Goal: Information Seeking & Learning: Find specific fact

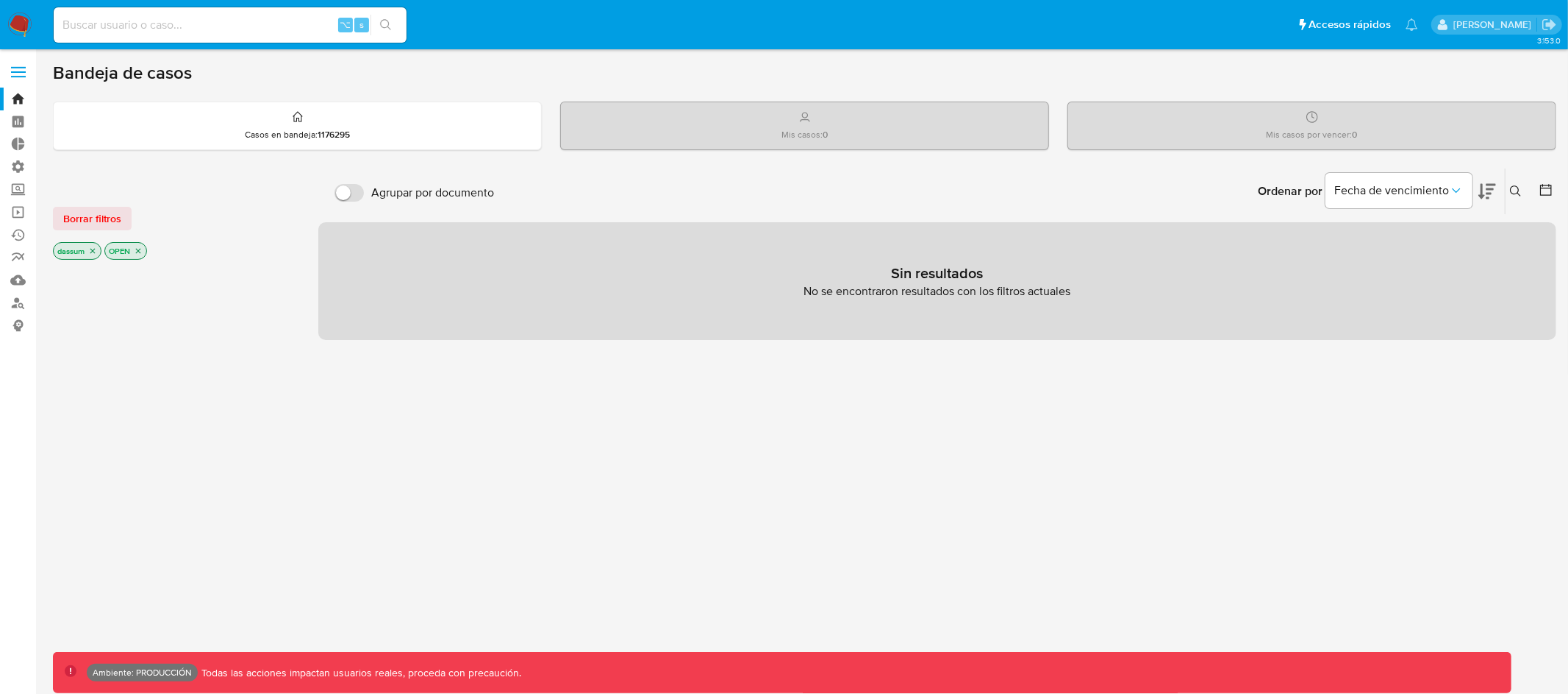
click at [188, 19] on input at bounding box center [230, 25] width 353 height 19
paste input "1249845855"
type input "1249845855"
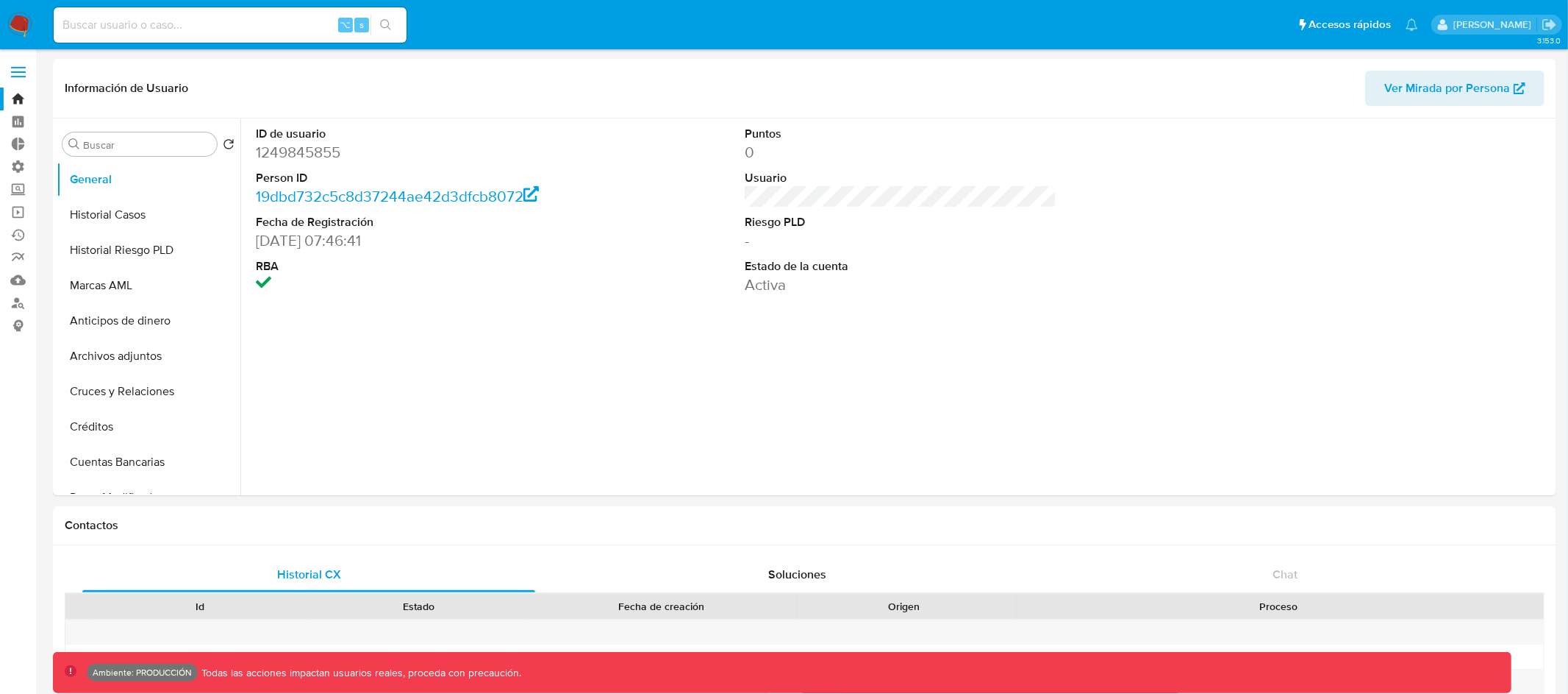
select select "10"
click at [161, 145] on input "Buscar" at bounding box center [146, 145] width 128 height 13
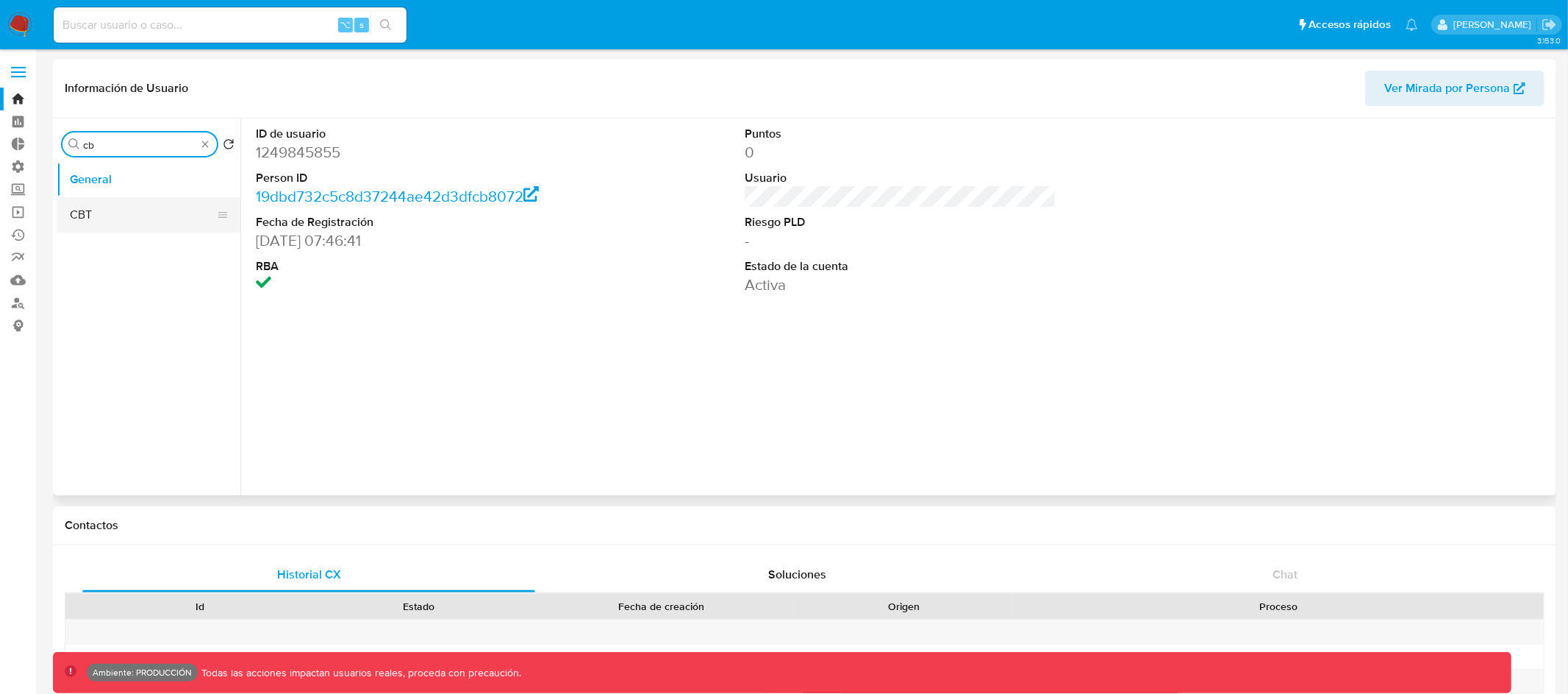
type input "cb"
click at [101, 217] on button "CBT" at bounding box center [143, 215] width 172 height 35
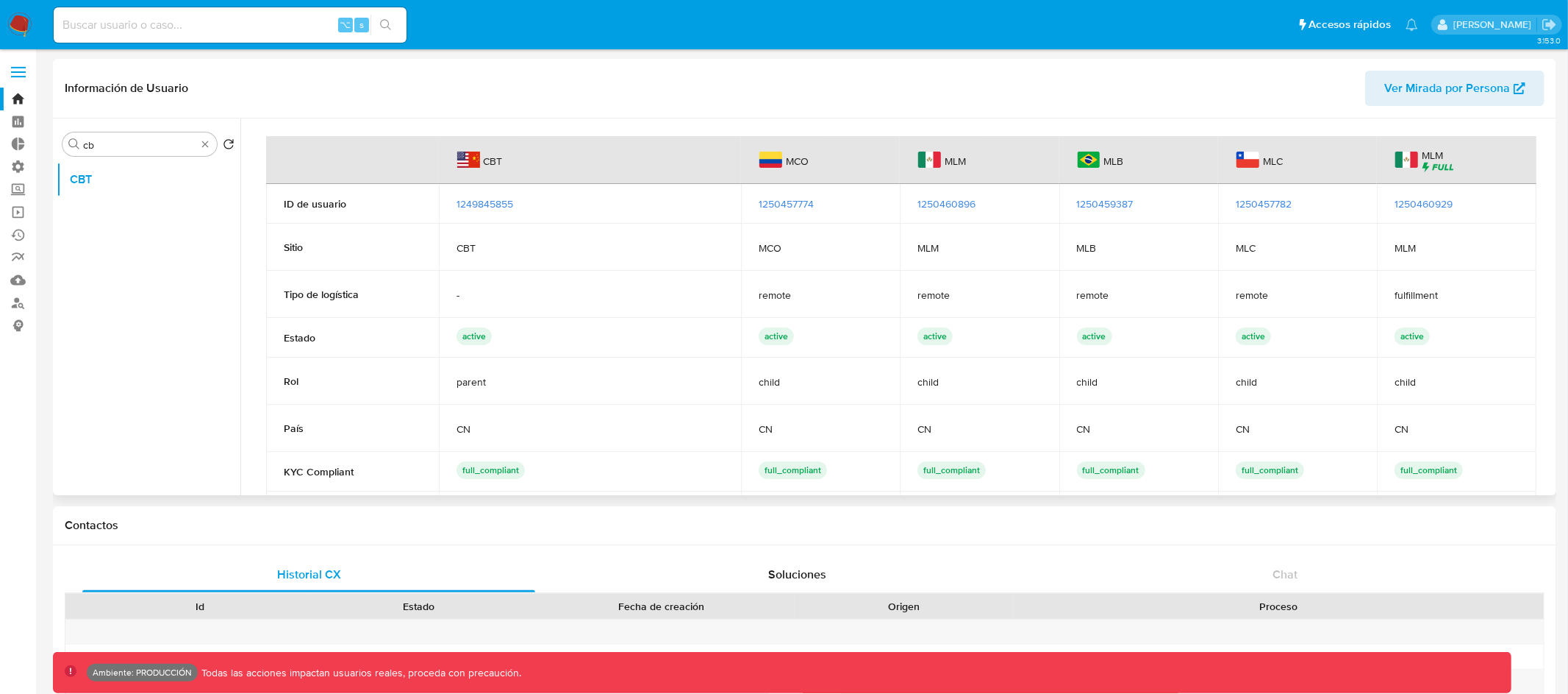
click at [789, 204] on span "1250457774" at bounding box center [786, 204] width 55 height 15
click at [954, 208] on span "1250460896" at bounding box center [946, 204] width 58 height 15
click at [1106, 203] on span "1250459387" at bounding box center [1105, 204] width 57 height 15
click at [500, 205] on span "1249845855" at bounding box center [485, 204] width 57 height 15
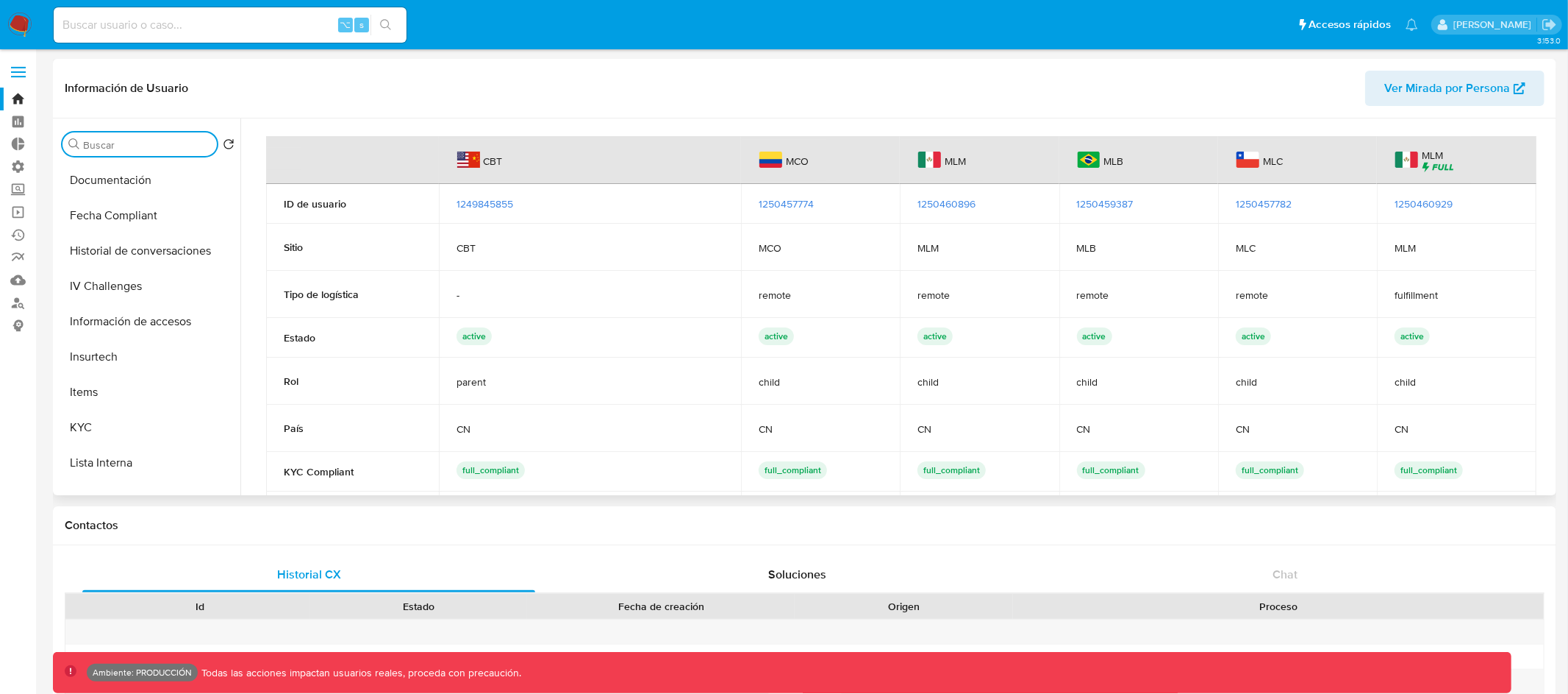
scroll to position [621, 0]
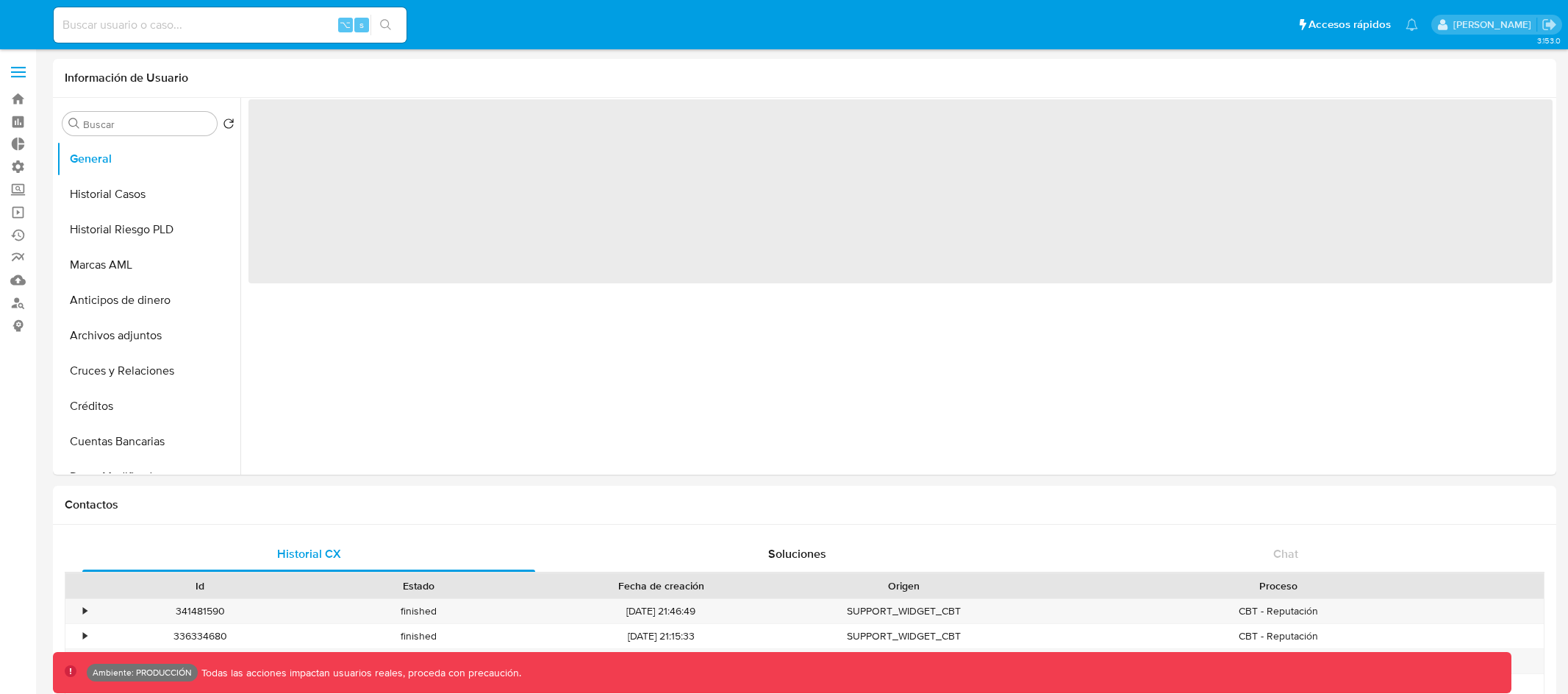
select select "10"
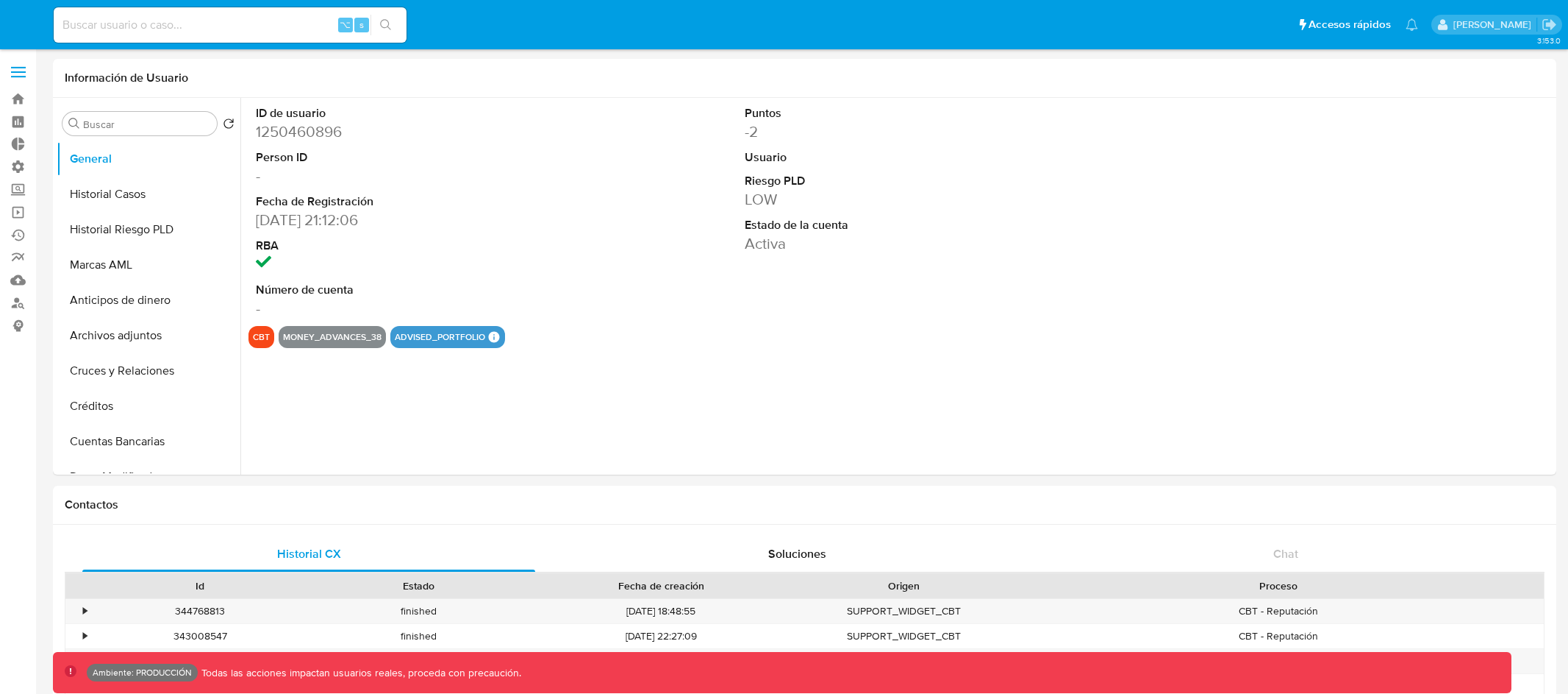
select select "10"
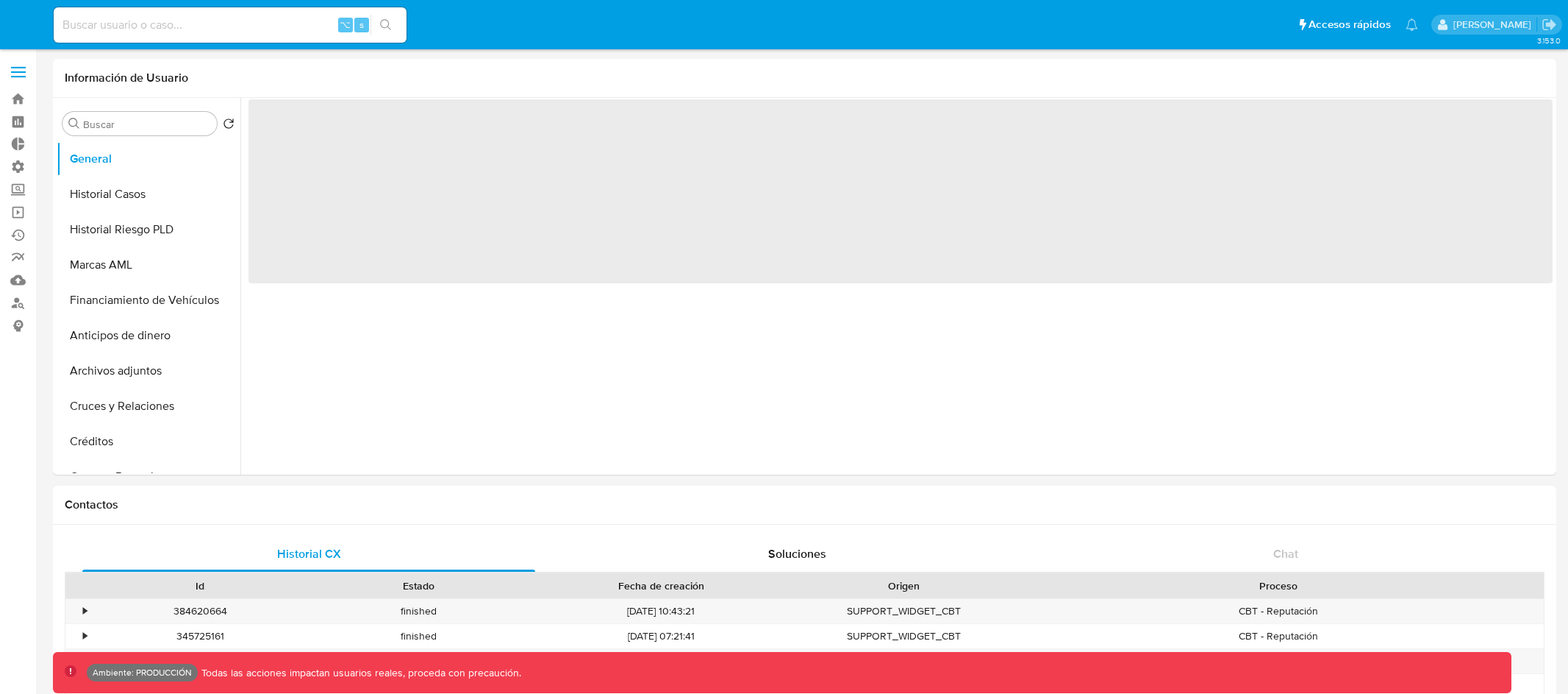
select select "10"
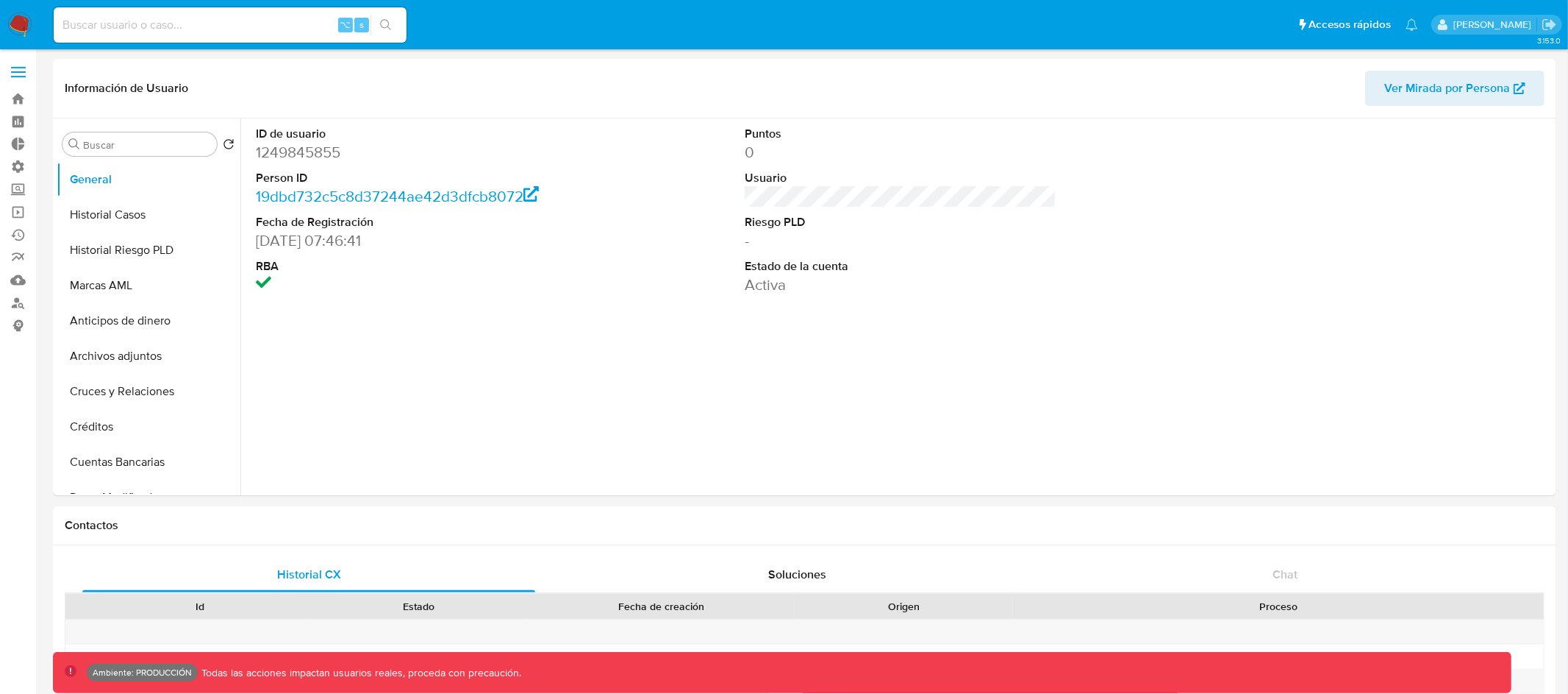
select select "10"
click at [137, 147] on input "Buscar" at bounding box center [146, 145] width 128 height 13
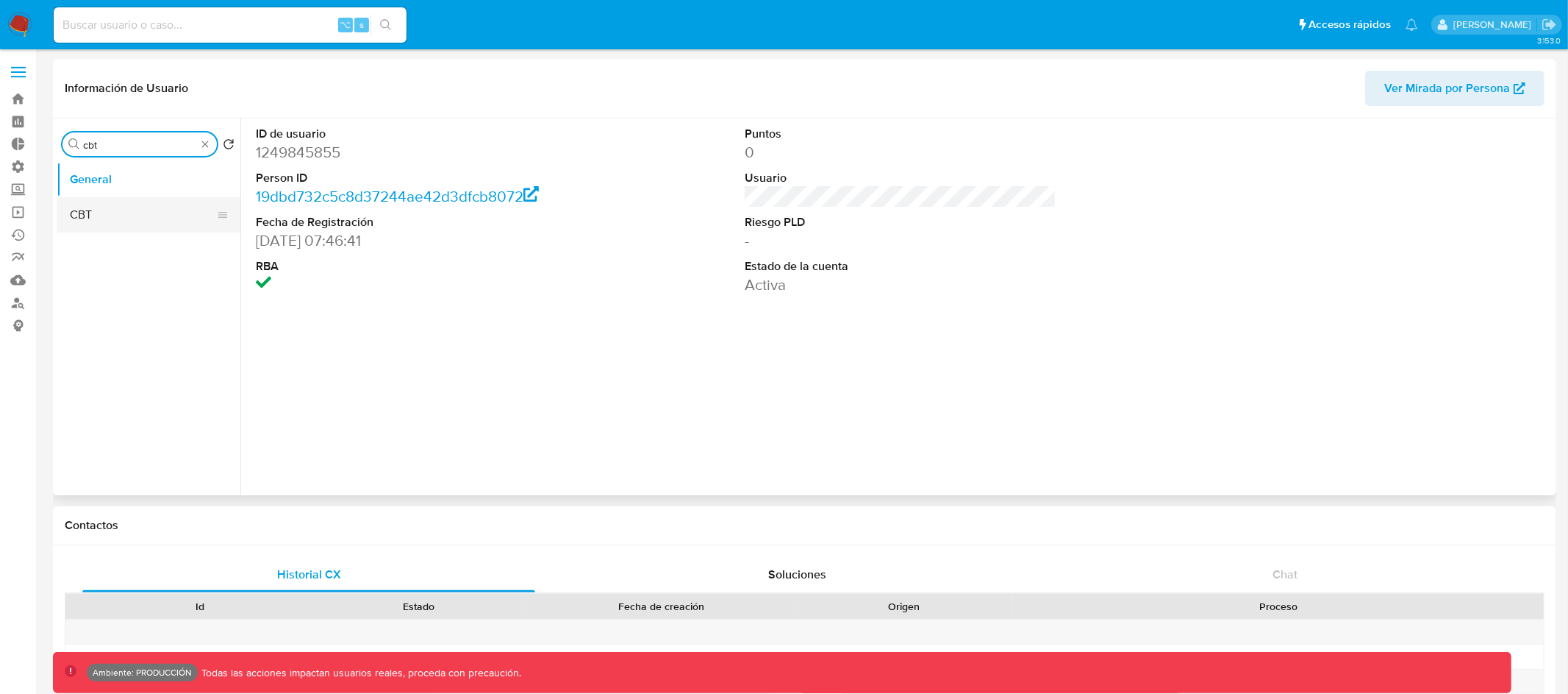
type input "cbt"
click at [103, 208] on button "CBT" at bounding box center [143, 215] width 172 height 35
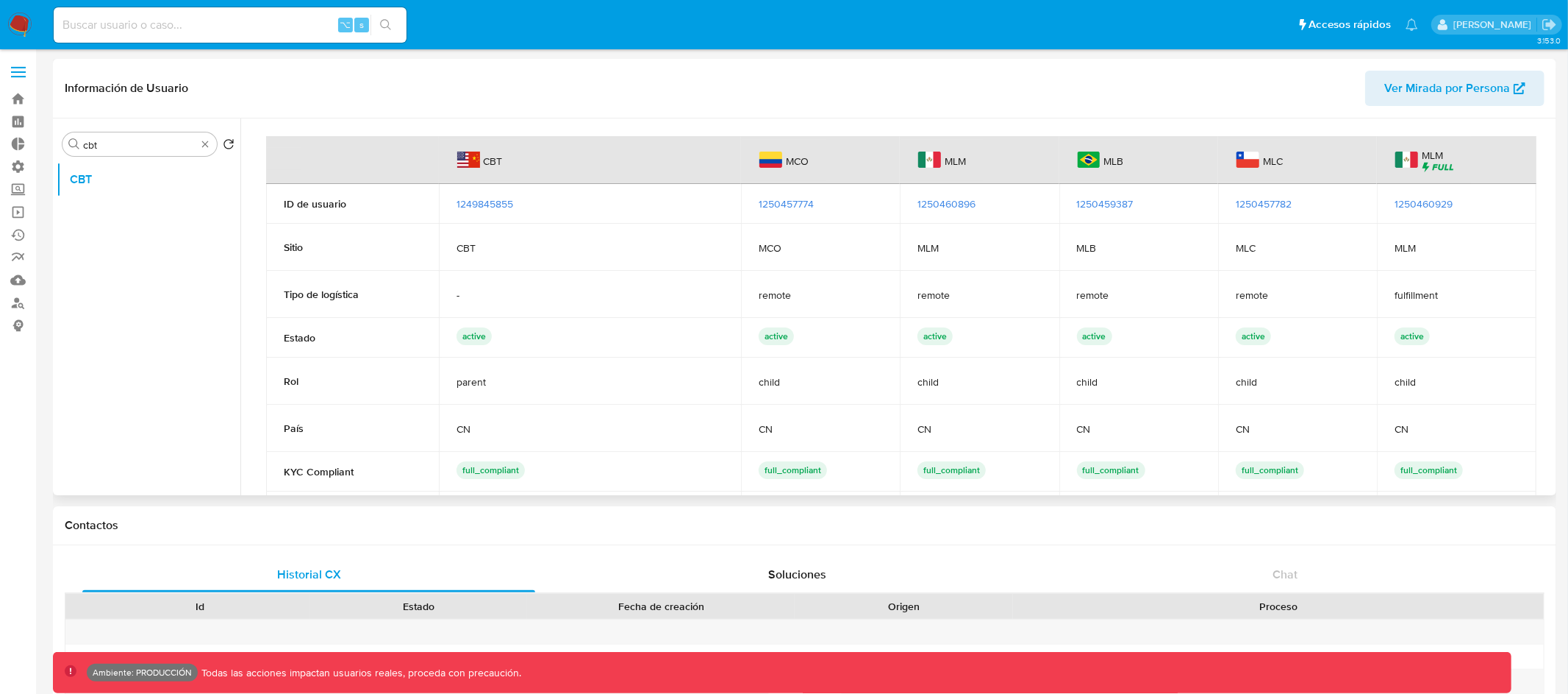
click at [776, 200] on span "1250457774" at bounding box center [786, 204] width 55 height 15
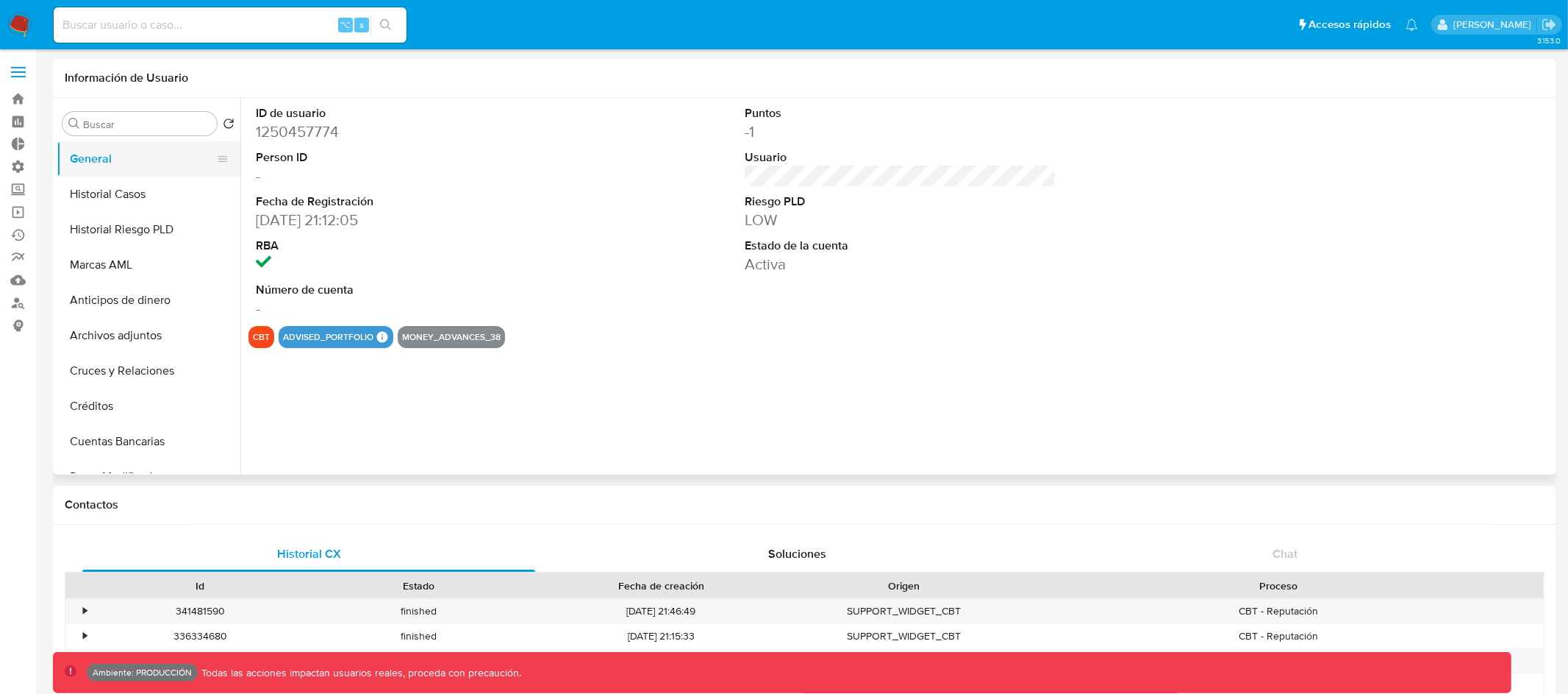
select select "10"
click at [145, 120] on input "Buscar" at bounding box center [146, 124] width 128 height 13
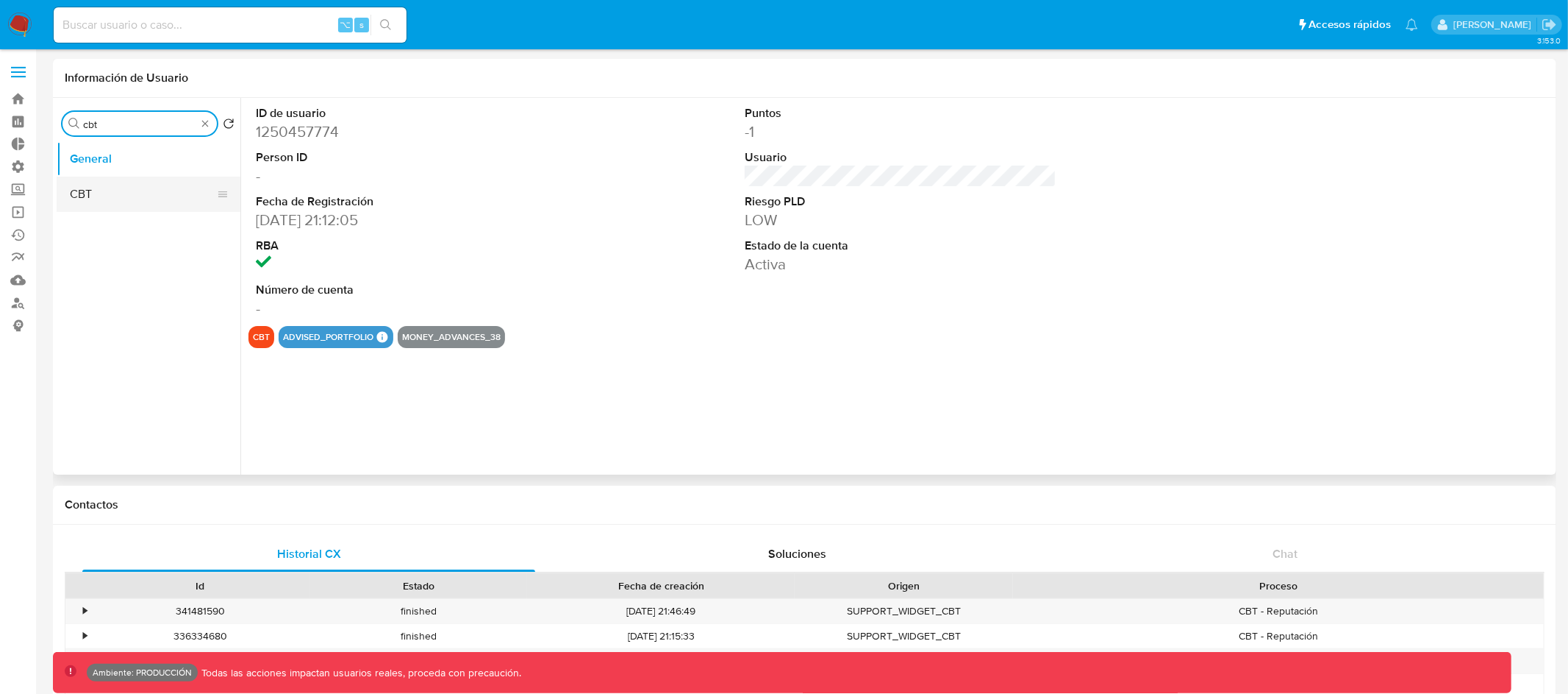
type input "cbt"
click at [112, 191] on button "CBT" at bounding box center [143, 194] width 172 height 35
